Goal: Task Accomplishment & Management: Use online tool/utility

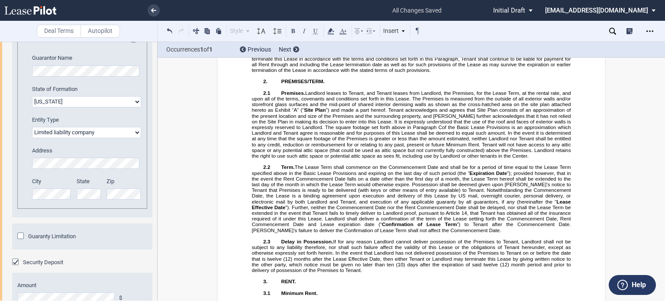
scroll to position [13088, 0]
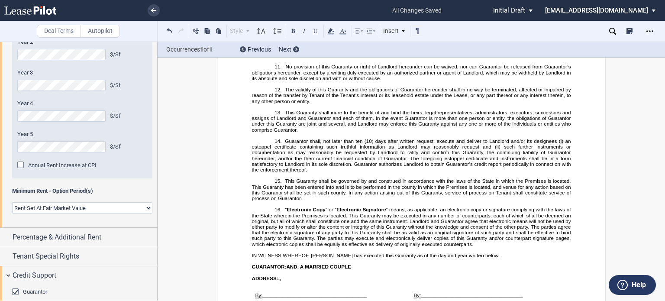
scroll to position [0, 0]
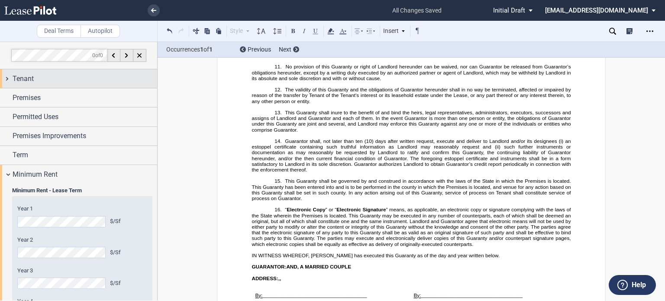
click at [91, 76] on div "Tenant" at bounding box center [85, 79] width 145 height 10
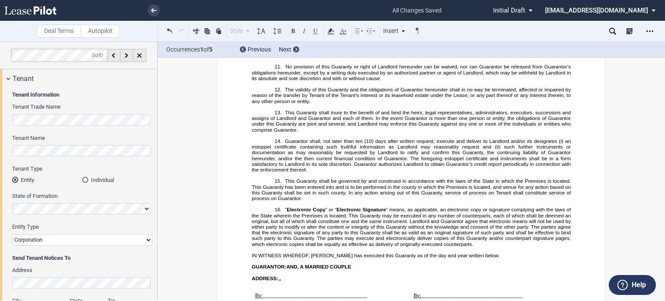
click at [657, 83] on div "Deal Terms Autopilot Style Normal 8pt 9pt 10pt 10.5pt 11pt 12pt 14pt 16pt Norma…" at bounding box center [332, 171] width 665 height 259
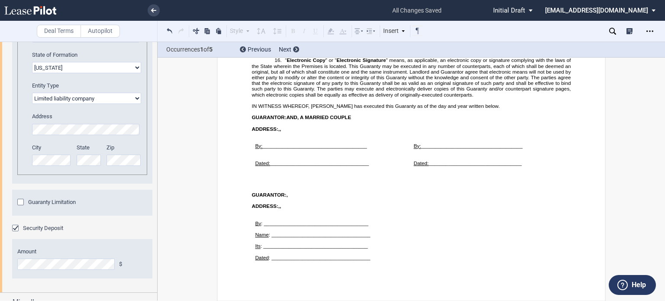
scroll to position [1250, 0]
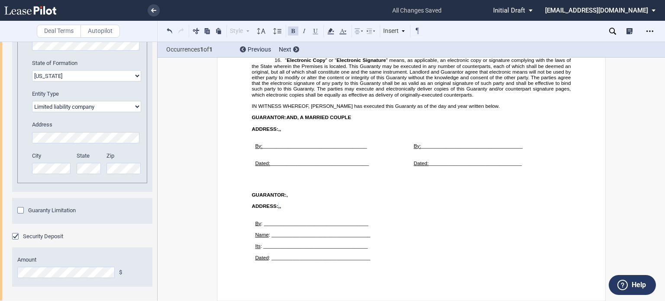
drag, startPoint x: 158, startPoint y: 293, endPoint x: 154, endPoint y: 272, distance: 21.6
click at [154, 272] on div "Deal Terms Autopilot Style Normal 8pt 9pt 10pt 10.5pt 11pt 12pt 14pt 16pt Norma…" at bounding box center [332, 171] width 665 height 259
drag, startPoint x: 155, startPoint y: 279, endPoint x: 155, endPoint y: 263, distance: 16.9
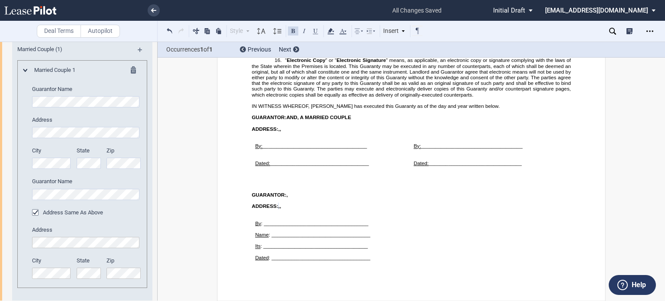
scroll to position [944, 0]
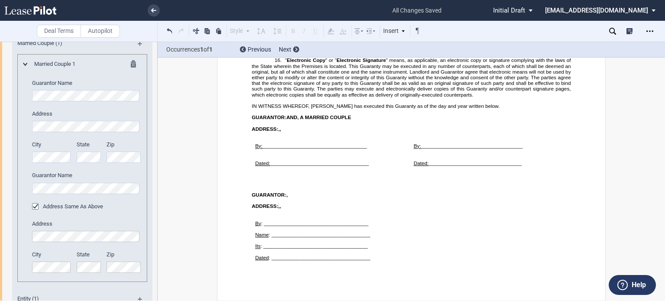
click at [104, 156] on div "City State Zip" at bounding box center [87, 156] width 120 height 31
drag, startPoint x: 158, startPoint y: 206, endPoint x: 158, endPoint y: 236, distance: 30.3
click at [158, 236] on div "Deal Terms Autopilot Style Normal 8pt 9pt 10pt 10.5pt 11pt 12pt 14pt 16pt Norma…" at bounding box center [332, 171] width 665 height 259
drag, startPoint x: 154, startPoint y: 221, endPoint x: 154, endPoint y: 246, distance: 24.7
click at [154, 246] on div "Guarantor Guarantor Info: Individual (0) Married Couple (1) Married Couple 1 Gu…" at bounding box center [78, 291] width 157 height 629
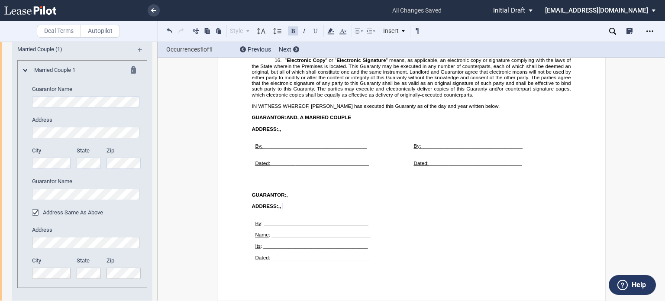
scroll to position [933, 0]
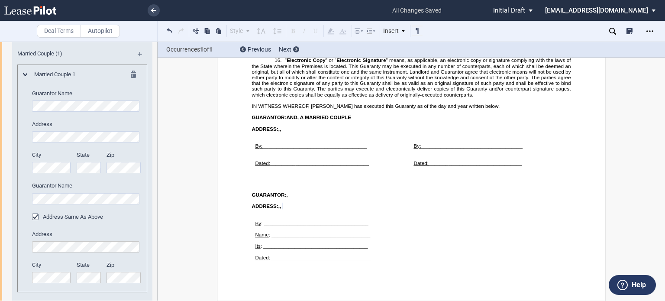
click at [80, 169] on div "City State Zip" at bounding box center [87, 166] width 120 height 31
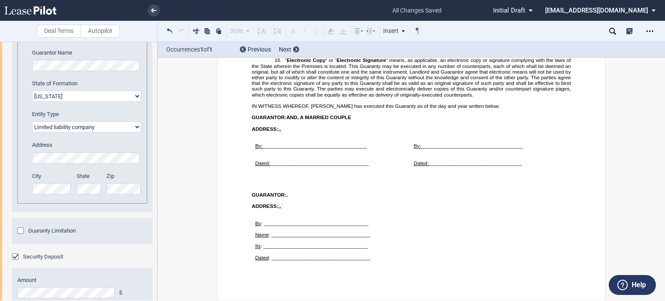
scroll to position [1268, 0]
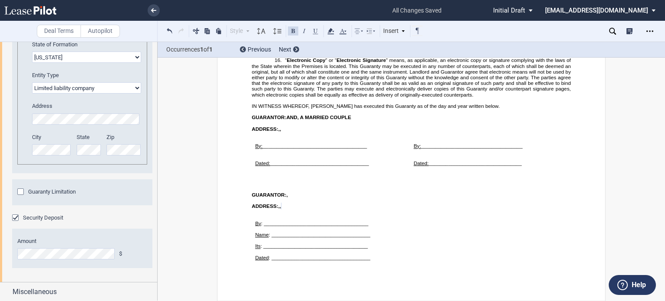
click at [616, 206] on div "Deal Terms Autopilot Style Normal 8pt 9pt 10pt 10.5pt 11pt 12pt 14pt 16pt Norma…" at bounding box center [332, 171] width 665 height 259
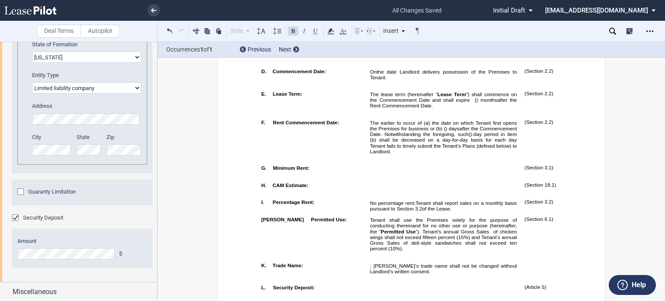
scroll to position [0, 0]
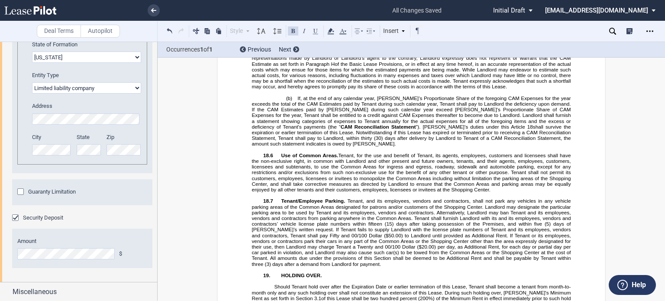
scroll to position [6868, 0]
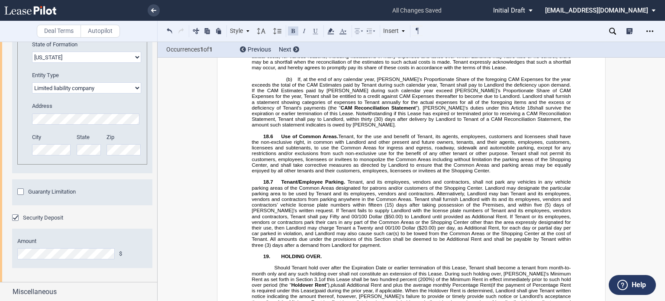
drag, startPoint x: 400, startPoint y: 193, endPoint x: 451, endPoint y: 190, distance: 50.8
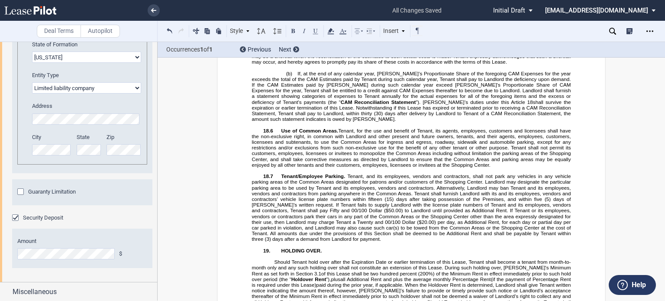
drag, startPoint x: 250, startPoint y: 198, endPoint x: 535, endPoint y: 214, distance: 285.5
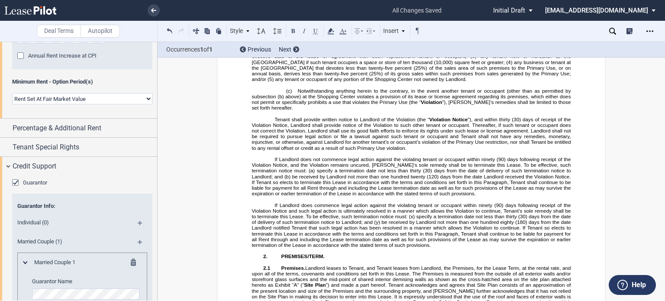
scroll to position [737, 0]
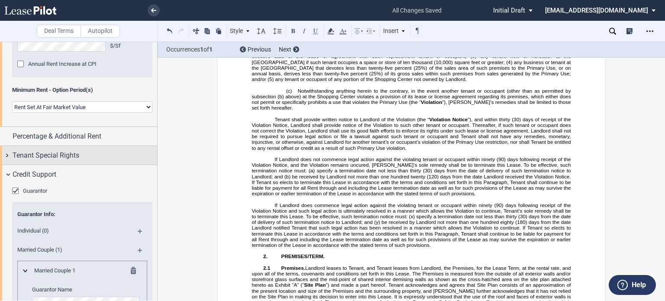
click at [113, 159] on div "Tenant Special Rights" at bounding box center [85, 155] width 145 height 10
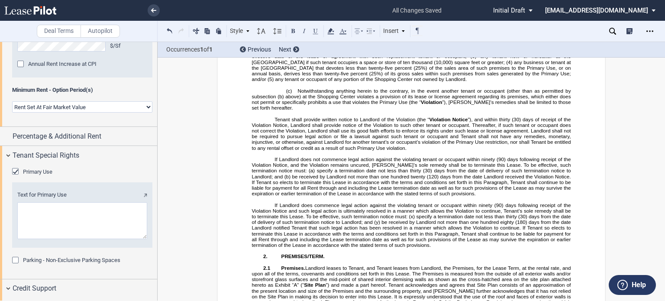
click at [17, 172] on div "Primary Use" at bounding box center [16, 172] width 9 height 9
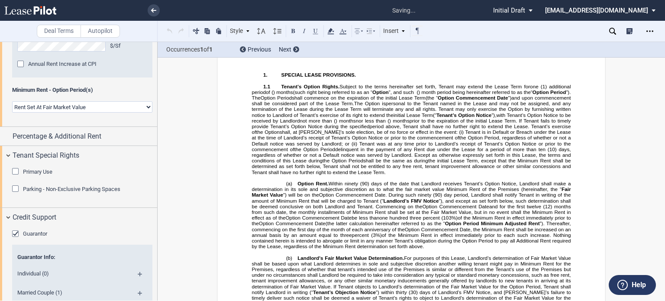
scroll to position [987, 0]
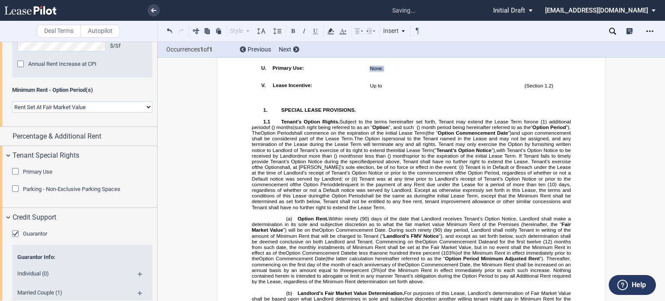
drag, startPoint x: 393, startPoint y: 143, endPoint x: 261, endPoint y: 140, distance: 132.1
click at [261, 78] on tr "!!SET_LEVEL_0!! !!LEASE_LEVEL_1!! U. Primary Use: None. See Section ﻿ 1.3 ﻿ ﻿ (…" at bounding box center [419, 70] width 323 height 17
drag, startPoint x: 383, startPoint y: 143, endPoint x: 273, endPoint y: 148, distance: 109.7
click at [279, 78] on tr "!!SET_LEVEL_0!! !!LEASE_LEVEL_1!! U. Primary Use: None. See Section ﻿ 1.3 ﻿ ﻿ (…" at bounding box center [419, 70] width 323 height 17
drag, startPoint x: 250, startPoint y: 143, endPoint x: 388, endPoint y: 152, distance: 138.0
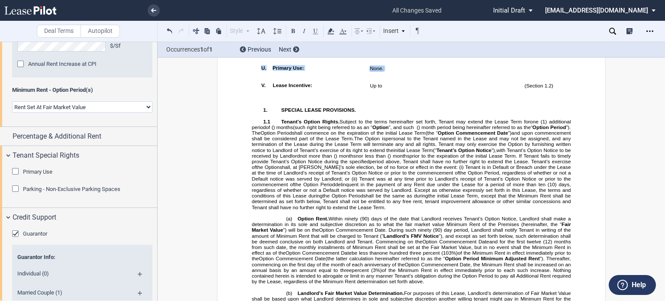
click at [273, 71] on p "U. ﻿" at bounding box center [318, 67] width 90 height 5
click at [258, 78] on td "!!SET_LEVEL_0!! !!LEASE_LEVEL_1!! U. ﻿" at bounding box center [312, 70] width 109 height 17
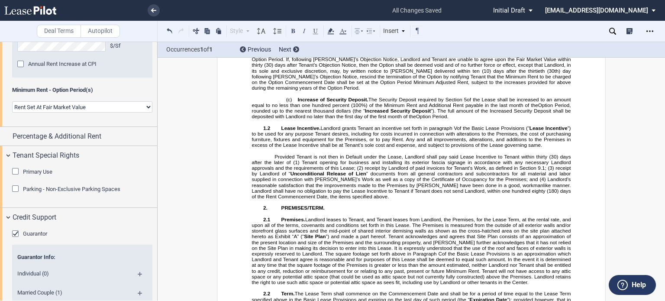
scroll to position [1416, 0]
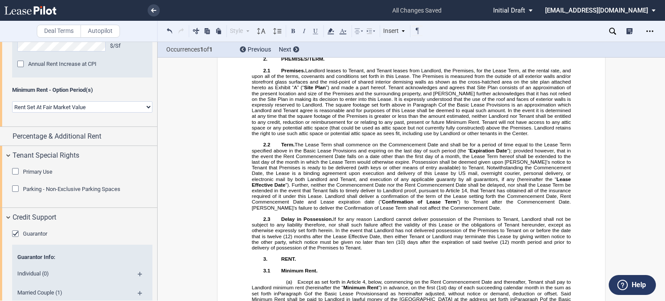
click at [366, 51] on p "Provided Tenant is not then in Default under the Lease, Landlord shall pay said…" at bounding box center [411, 28] width 319 height 46
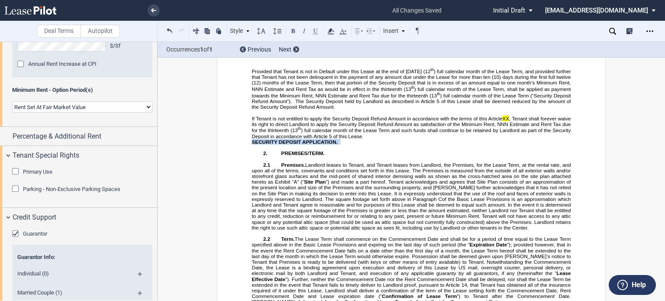
drag, startPoint x: 341, startPoint y: 239, endPoint x: 243, endPoint y: 239, distance: 98.8
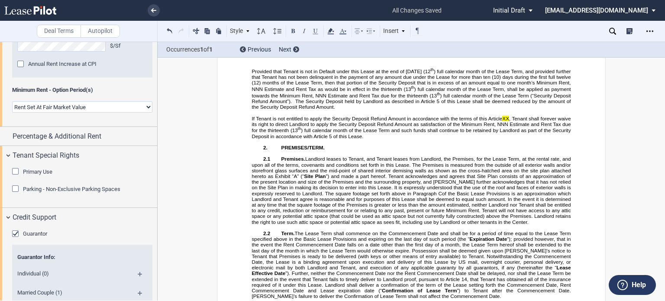
click at [269, 56] on p "﻿" at bounding box center [411, 53] width 319 height 6
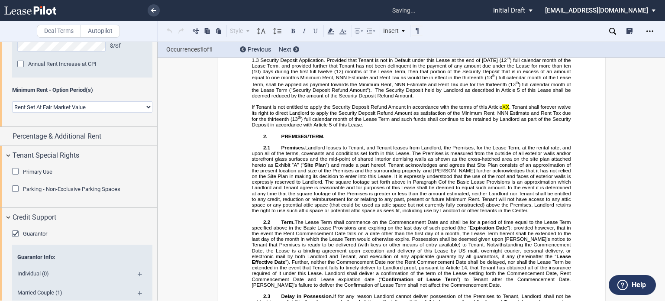
scroll to position [1409, 0]
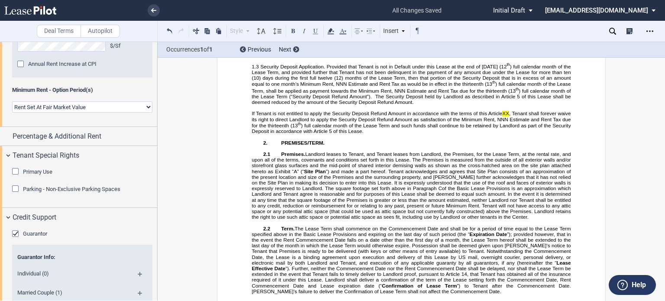
click at [270, 69] on span "1.3 Security Deposit Application. Provided that Tenant is not in Default under …" at bounding box center [379, 66] width 255 height 6
drag, startPoint x: 264, startPoint y: 162, endPoint x: 281, endPoint y: 170, distance: 18.6
click at [269, 105] on span "1.3 Security Deposit Application. Provided that Tenant is not in Default under …" at bounding box center [412, 84] width 321 height 42
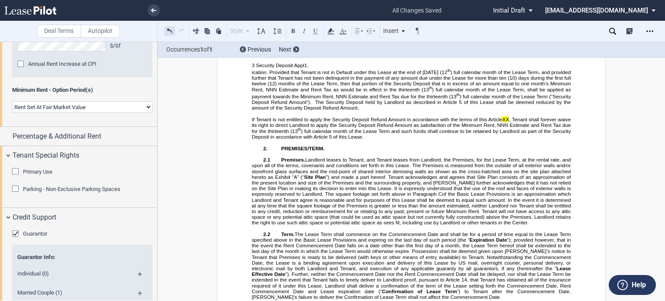
click at [169, 29] on button at bounding box center [170, 31] width 10 height 10
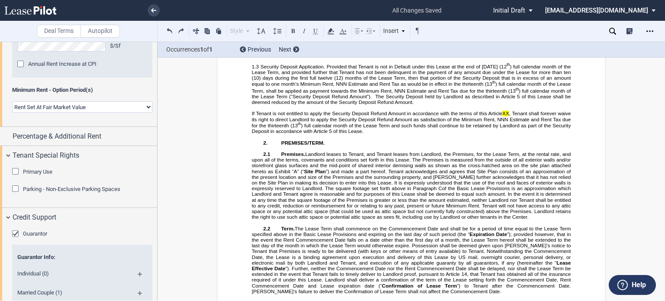
click at [485, 116] on span "If Tenant is not entitled to apply the Security Deposit Refund Amount in accord…" at bounding box center [377, 113] width 251 height 6
drag, startPoint x: 265, startPoint y: 161, endPoint x: 272, endPoint y: 161, distance: 7.4
click at [272, 69] on span "1.3 Security Deposit Application. Provided that Tenant is not in Default under …" at bounding box center [379, 66] width 255 height 6
click at [296, 32] on button at bounding box center [293, 31] width 10 height 10
click at [308, 62] on p "﻿" at bounding box center [411, 60] width 319 height 6
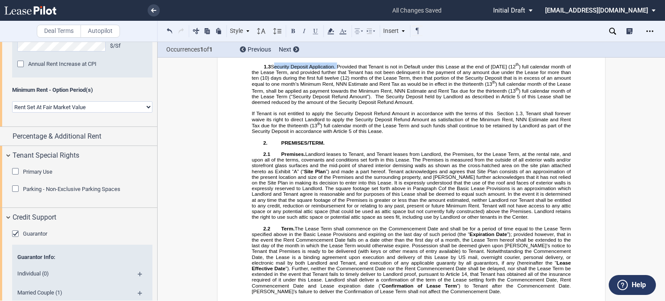
drag, startPoint x: 275, startPoint y: 162, endPoint x: 340, endPoint y: 162, distance: 64.6
click at [340, 69] on span "1.3 Security Deposit Application. Provided that Tenant is not in Default under …" at bounding box center [384, 66] width 264 height 6
click at [293, 30] on button at bounding box center [293, 31] width 10 height 10
click at [261, 57] on p "﻿" at bounding box center [411, 54] width 319 height 6
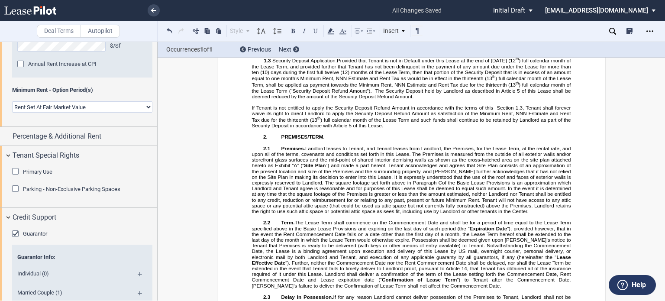
click at [262, 63] on span "1.3 Security Deposit Application. Provided that Tenant is not in Default under …" at bounding box center [384, 61] width 264 height 6
click at [271, 63] on span "Security Deposit Application." at bounding box center [303, 61] width 65 height 6
drag, startPoint x: 279, startPoint y: 154, endPoint x: 345, endPoint y: 156, distance: 65.9
click at [345, 63] on span "1.3 Security Deposit Application. Provided that Tenant is not in Default under …" at bounding box center [387, 61] width 270 height 6
click at [293, 29] on button at bounding box center [293, 31] width 10 height 10
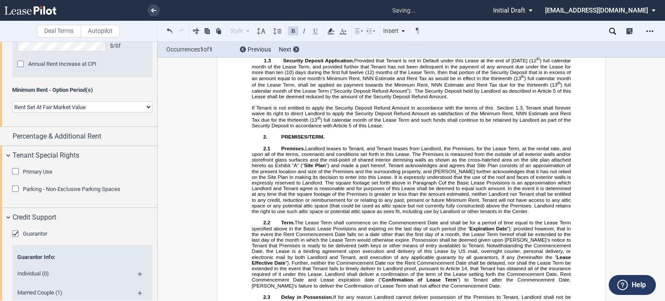
click at [279, 88] on span ") full calendar month of the Lease Term, shall be applied as payment towards th…" at bounding box center [412, 81] width 321 height 12
click at [360, 81] on span ") full calendar month of the Lease Term, and provided further that Tenant has n…" at bounding box center [412, 70] width 321 height 24
drag, startPoint x: 406, startPoint y: 175, endPoint x: 447, endPoint y: 171, distance: 41.3
click at [447, 81] on span ") full calendar month of the Lease Term, and provided further that Tenant has n…" at bounding box center [412, 70] width 321 height 24
click at [390, 88] on span ") full calendar month of the Lease Term, shall be applied as payment towards th…" at bounding box center [412, 81] width 321 height 12
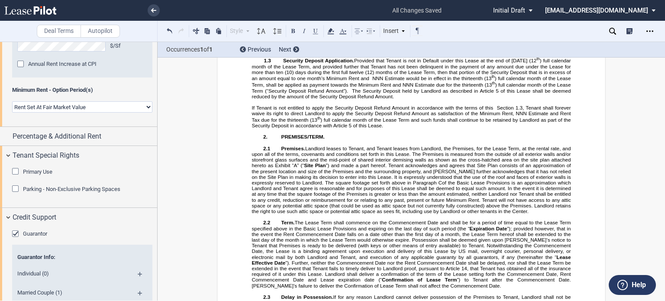
click at [515, 123] on span ", Tenant shall forever waive its right to direct Landlord to apply the Security…" at bounding box center [412, 114] width 321 height 18
drag, startPoint x: 560, startPoint y: 211, endPoint x: 270, endPoint y: 216, distance: 289.4
click at [270, 123] on span ", Tenant shall forever waive its right to direct Landlord to apply the Security…" at bounding box center [412, 114] width 321 height 18
click at [650, 28] on icon "Open Lease options menu" at bounding box center [650, 31] width 7 height 7
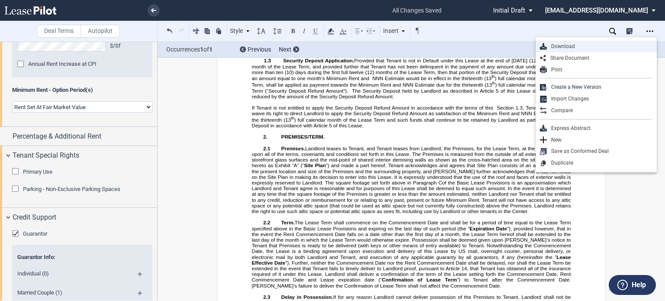
click at [556, 46] on div "Download" at bounding box center [600, 46] width 106 height 7
